Goal: Information Seeking & Learning: Learn about a topic

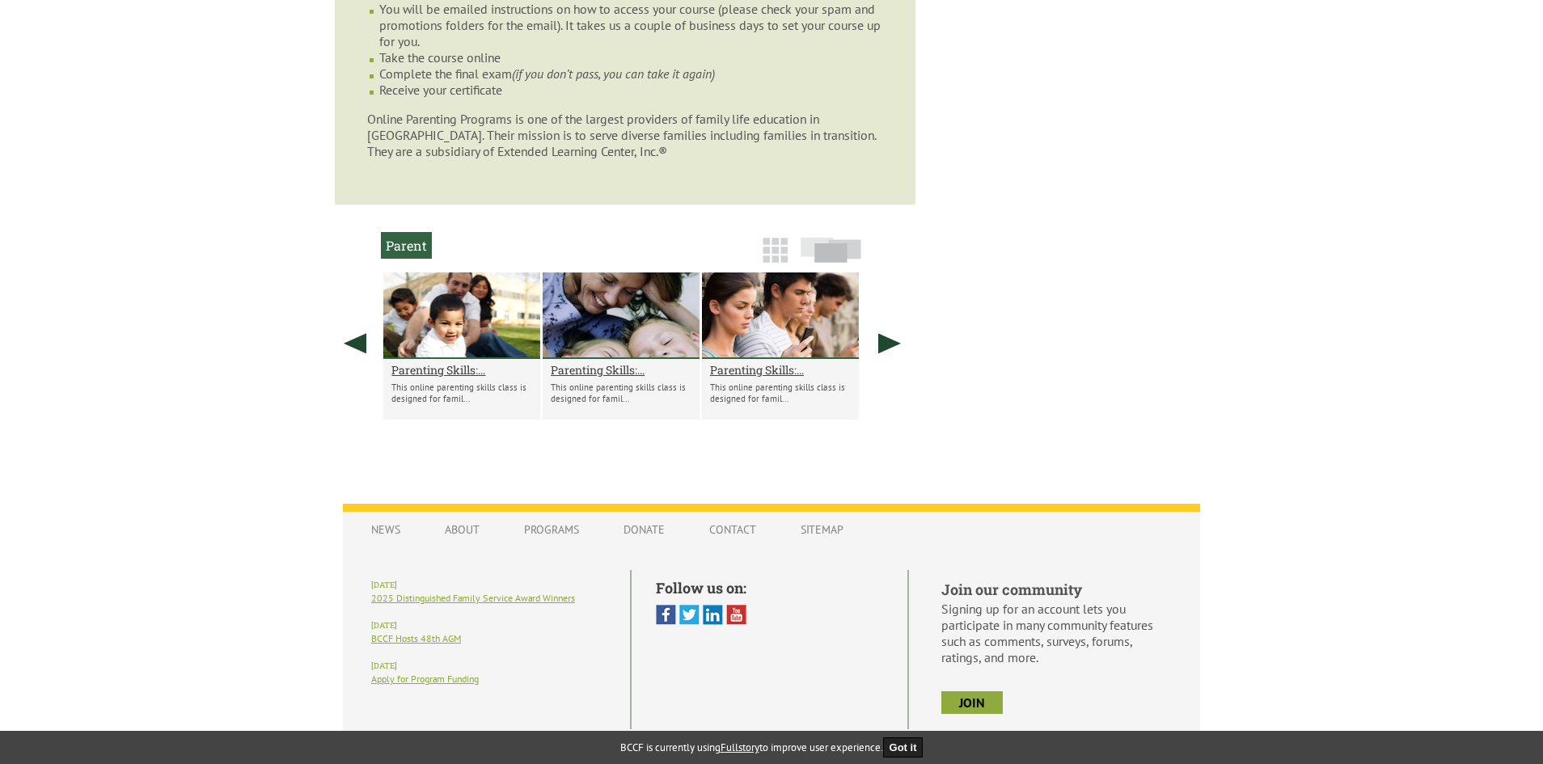
scroll to position [1219, 0]
click at [747, 514] on link "Contact" at bounding box center [732, 529] width 79 height 31
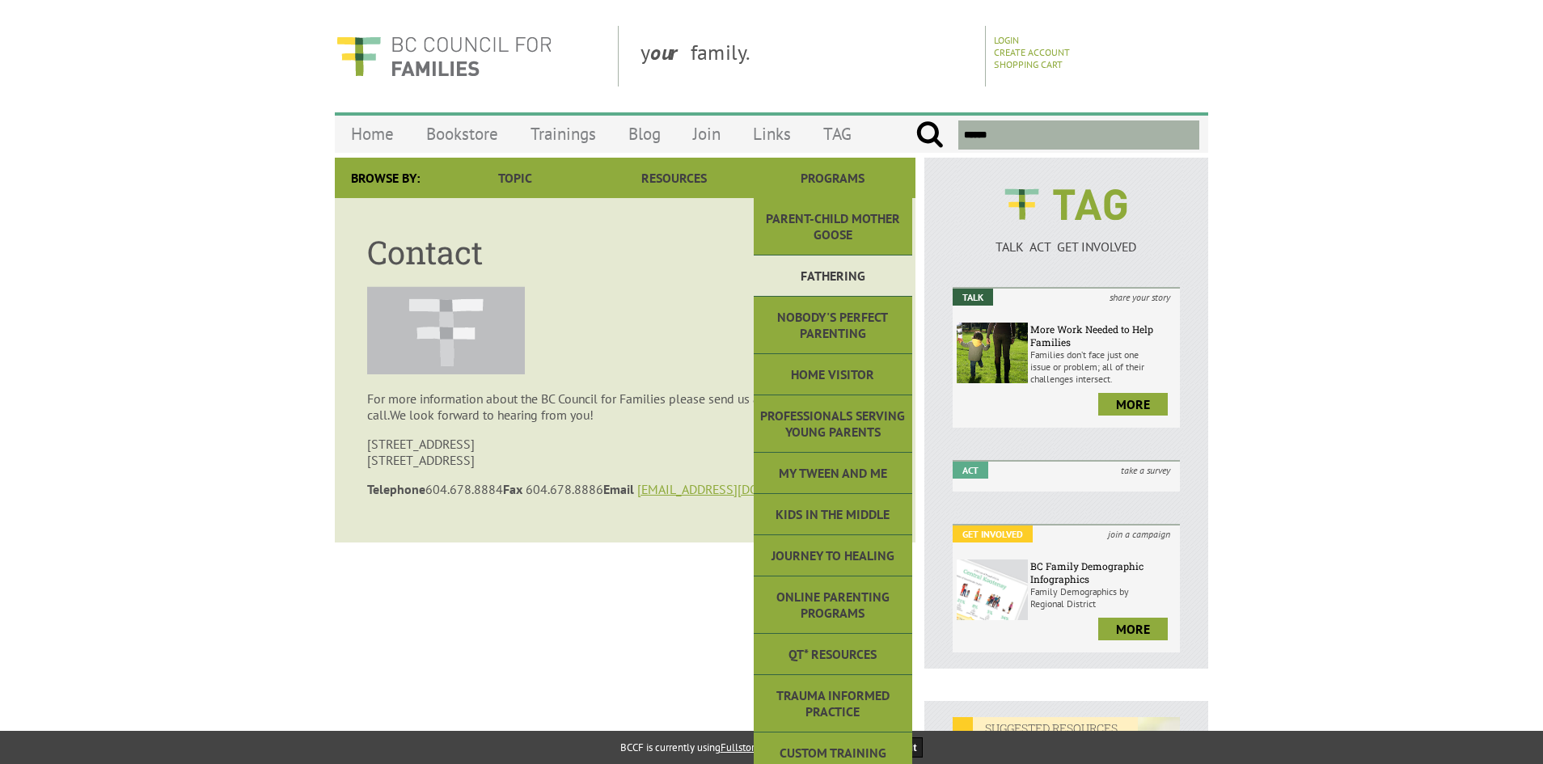
click at [861, 271] on link "Fathering" at bounding box center [833, 276] width 159 height 41
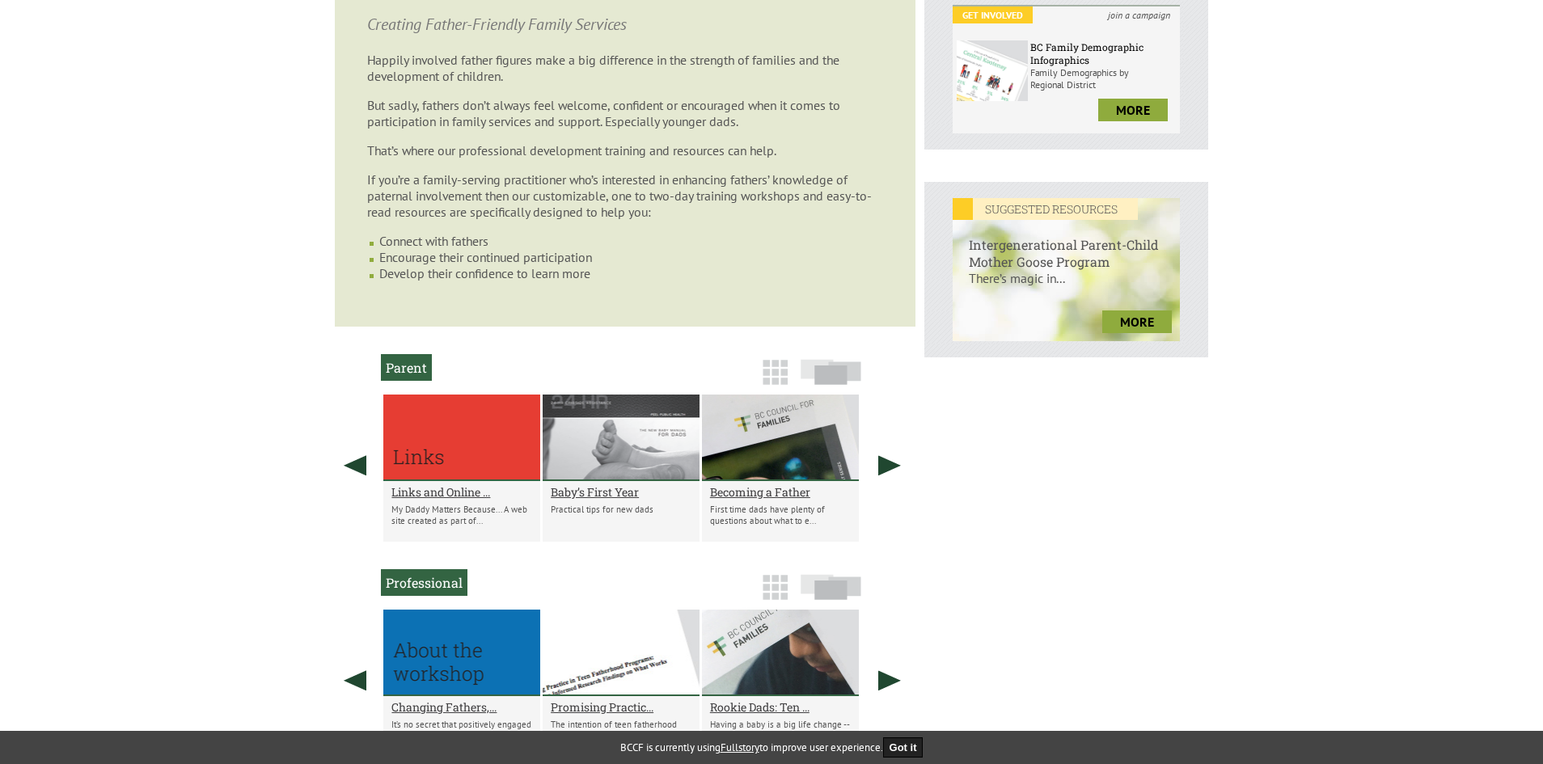
scroll to position [566, 0]
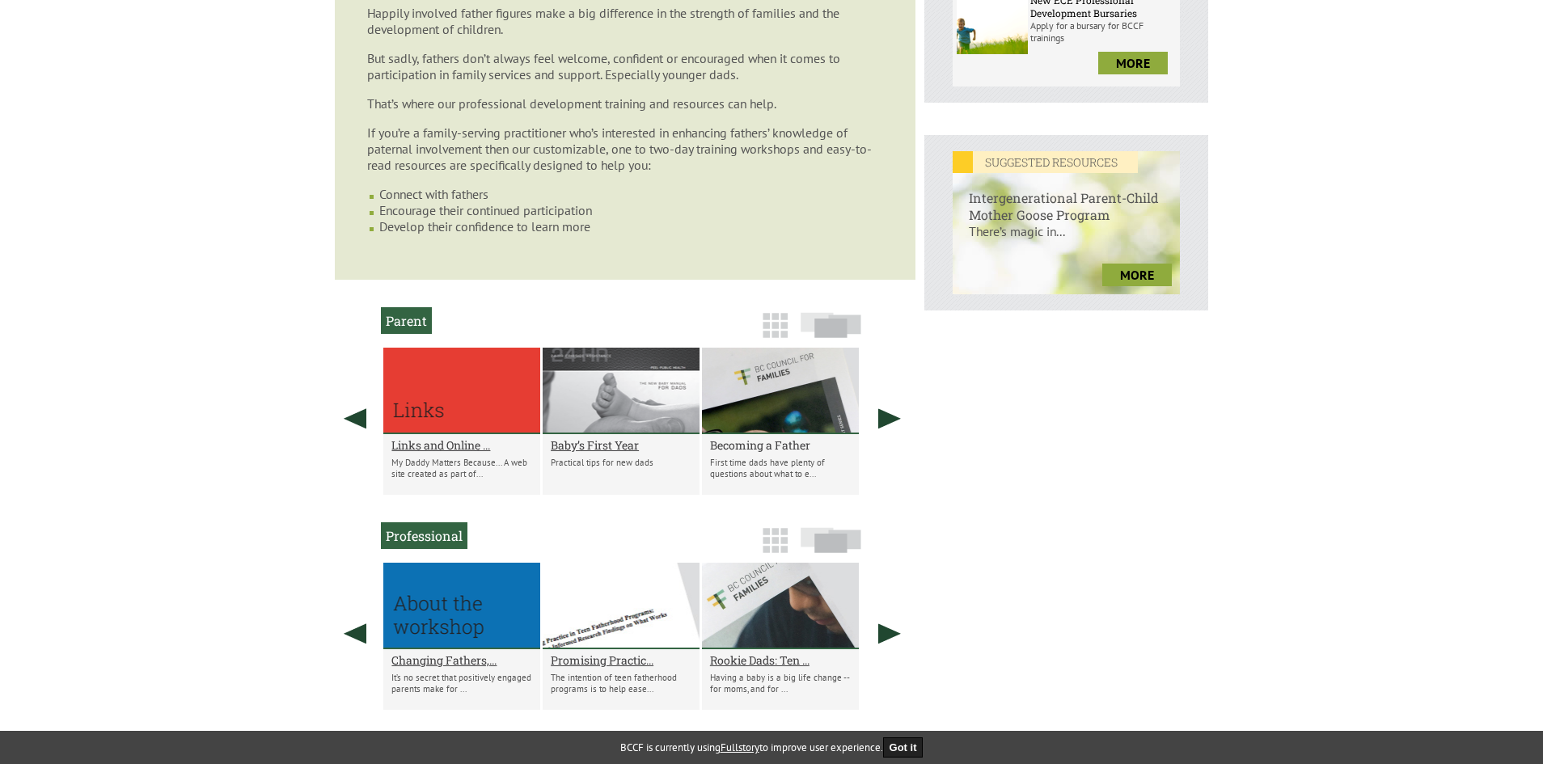
click at [754, 442] on h2 "Becoming a Father" at bounding box center [780, 445] width 141 height 15
click at [879, 417] on link at bounding box center [889, 419] width 40 height 142
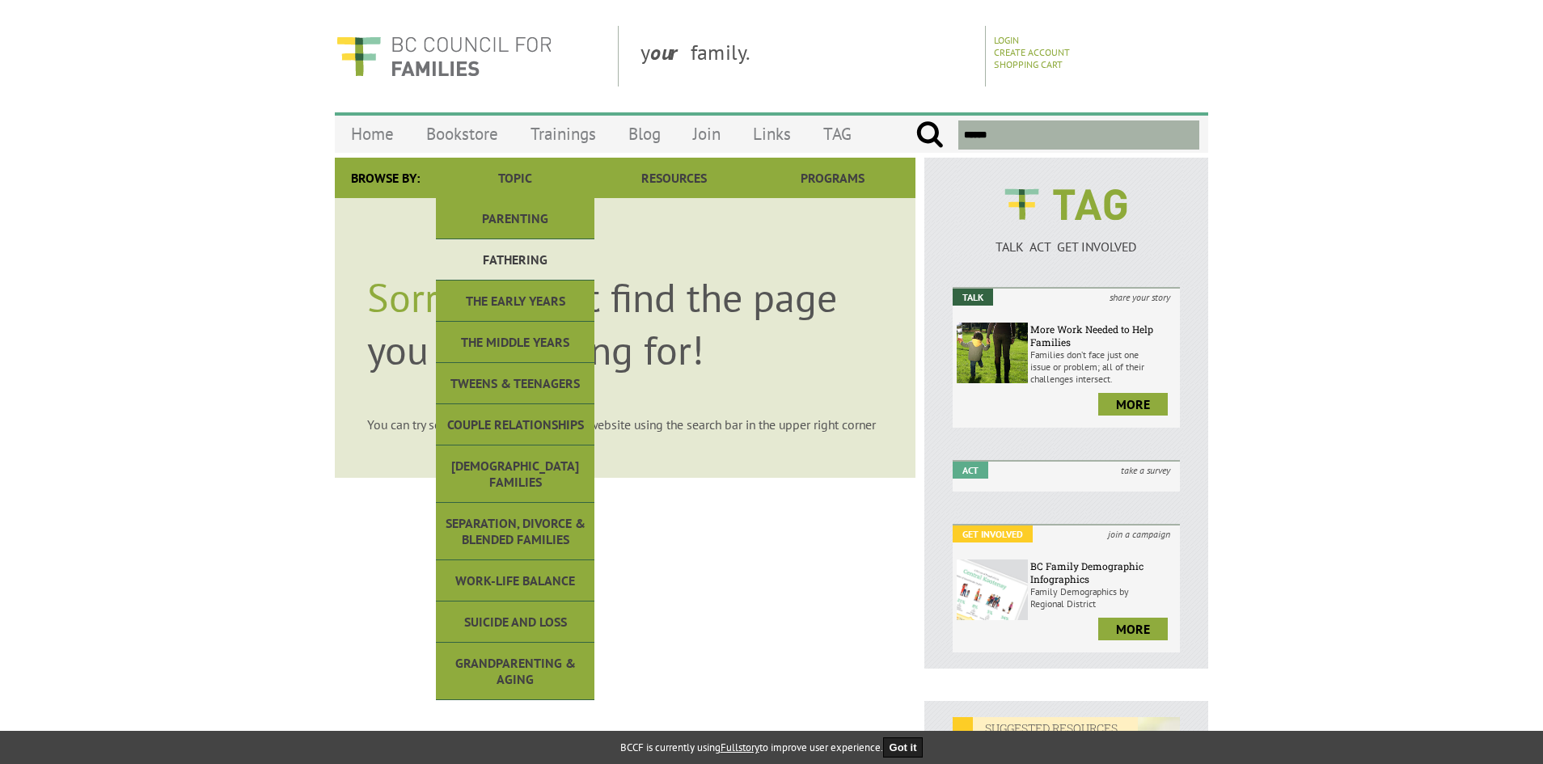
click at [523, 259] on link "Fathering" at bounding box center [515, 259] width 159 height 41
